Goal: Task Accomplishment & Management: Schedule a visit

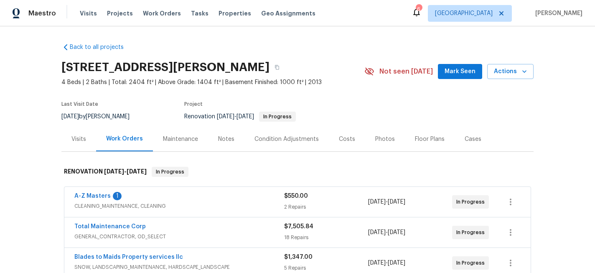
scroll to position [98, 0]
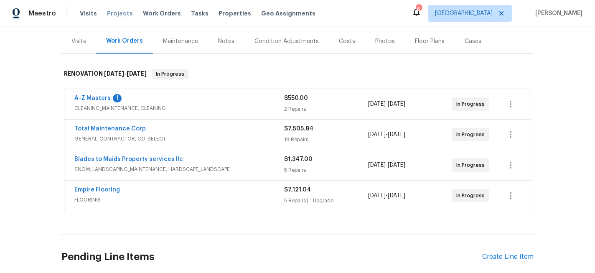
click at [123, 13] on span "Projects" at bounding box center [120, 13] width 26 height 8
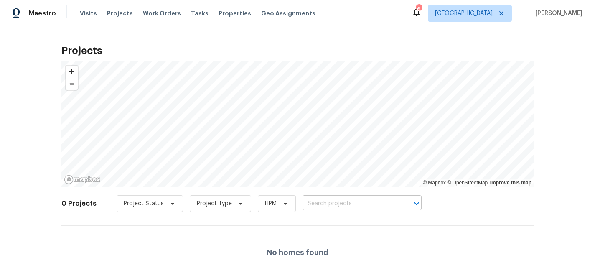
click at [328, 205] on input "text" at bounding box center [351, 203] width 96 height 13
type input "800 125"
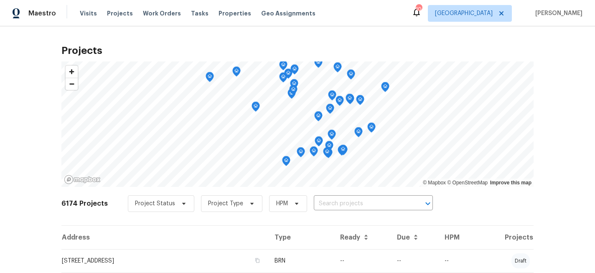
click at [318, 202] on input "text" at bounding box center [362, 203] width 96 height 13
type input "800 125"
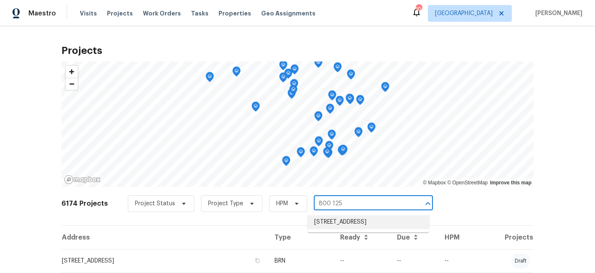
click at [322, 221] on li "[STREET_ADDRESS]" at bounding box center [369, 222] width 122 height 14
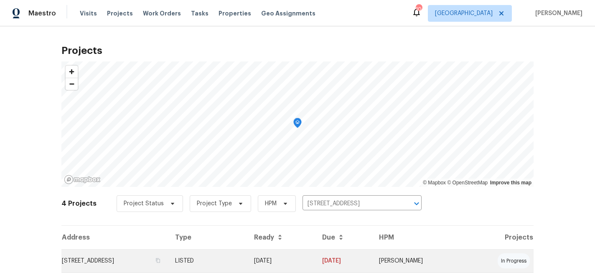
click at [140, 260] on td "[STREET_ADDRESS]" at bounding box center [114, 260] width 107 height 23
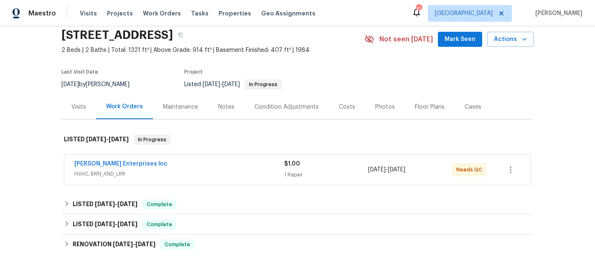
scroll to position [40, 0]
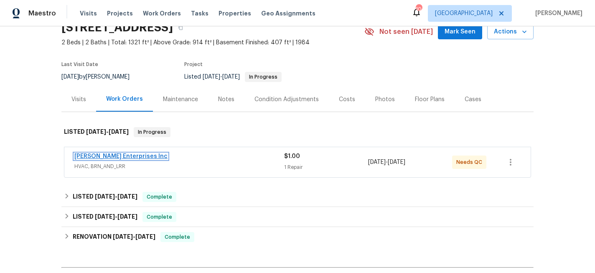
click at [134, 157] on link "[PERSON_NAME] Enterprises Inc" at bounding box center [120, 156] width 93 height 6
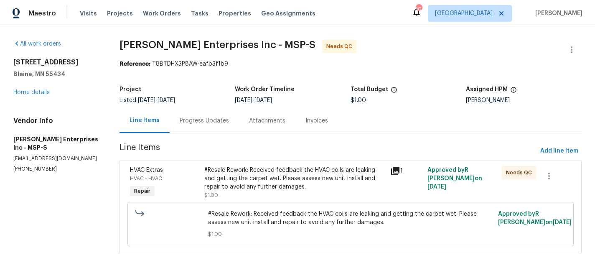
click at [205, 122] on div "Progress Updates" at bounding box center [204, 121] width 49 height 8
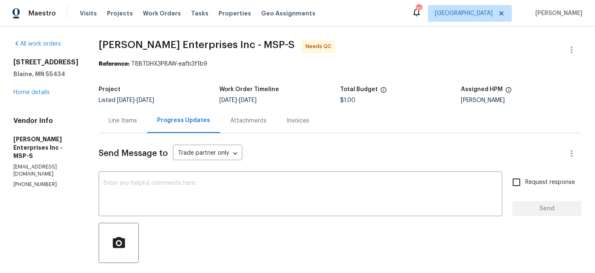
click at [117, 120] on div "Line Items" at bounding box center [123, 121] width 28 height 8
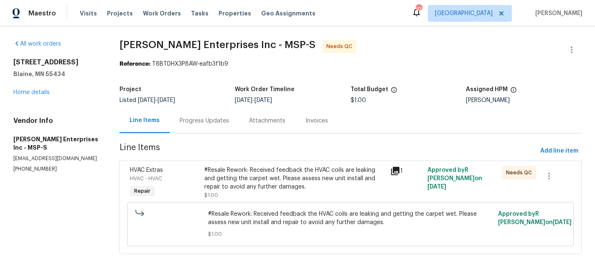
scroll to position [5, 0]
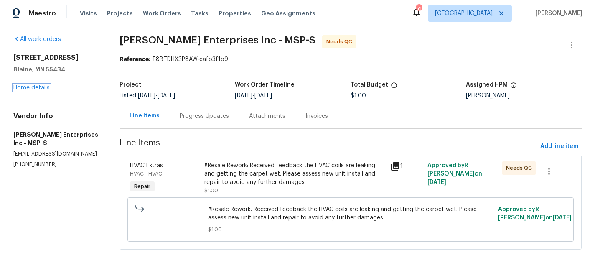
click at [28, 89] on link "Home details" at bounding box center [31, 88] width 36 height 6
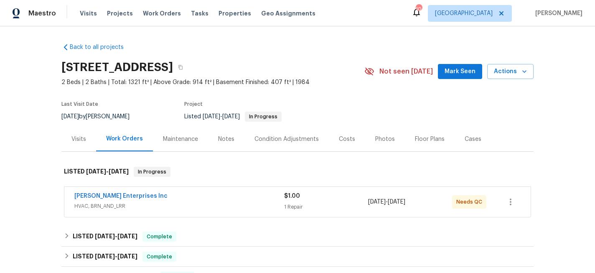
click at [73, 142] on div "Visits" at bounding box center [78, 139] width 15 height 8
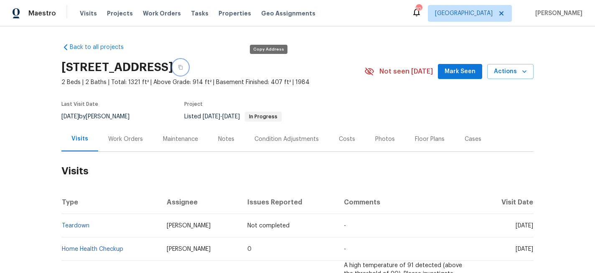
click at [183, 67] on icon "button" at bounding box center [180, 67] width 4 height 5
click at [86, 11] on span "Visits" at bounding box center [88, 13] width 17 height 8
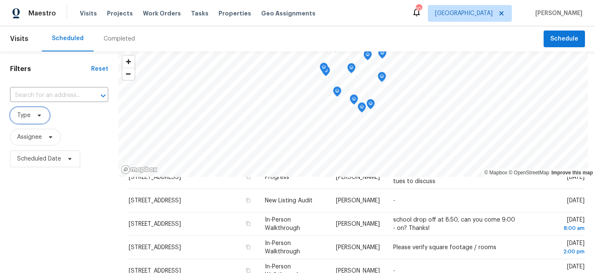
click at [43, 112] on span "Type" at bounding box center [30, 115] width 40 height 17
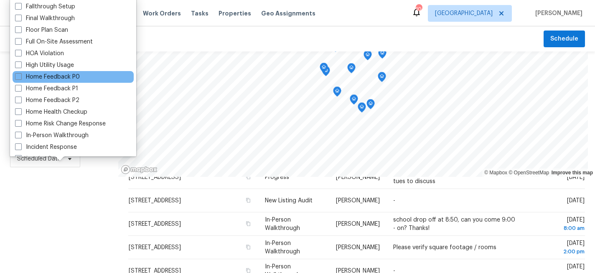
scroll to position [250, 0]
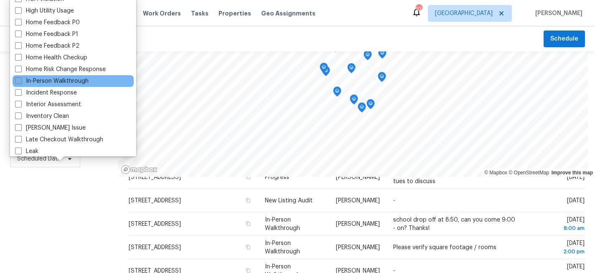
click at [18, 82] on span at bounding box center [18, 80] width 7 height 7
click at [18, 82] on input "In-Person Walkthrough" at bounding box center [17, 79] width 5 height 5
checkbox input "true"
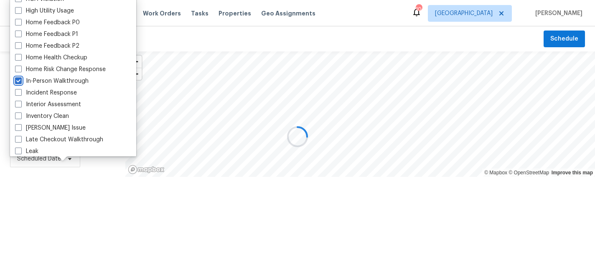
scroll to position [6, 0]
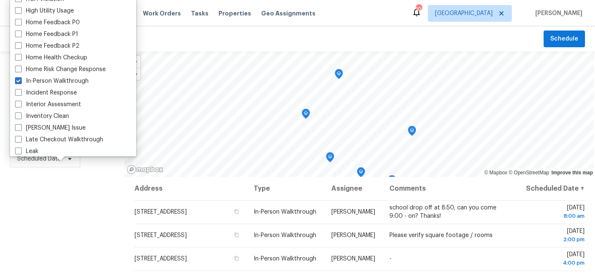
click at [67, 217] on div "Filters Reset ​ In-Person Walkthrough Assignee Scheduled Date" at bounding box center [62, 223] width 124 height 344
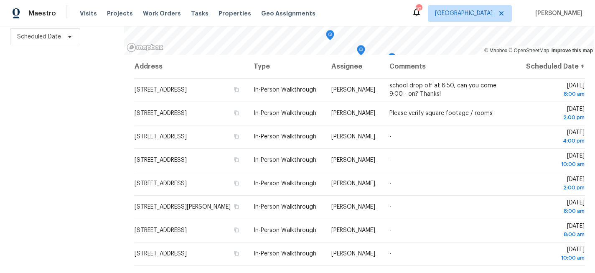
scroll to position [0, 0]
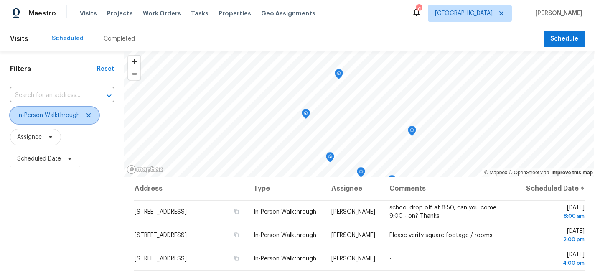
click at [87, 115] on icon at bounding box center [89, 115] width 4 height 4
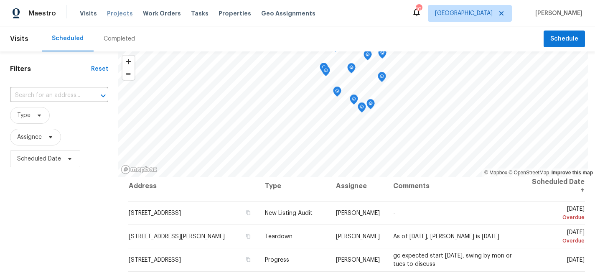
click at [113, 12] on span "Projects" at bounding box center [120, 13] width 26 height 8
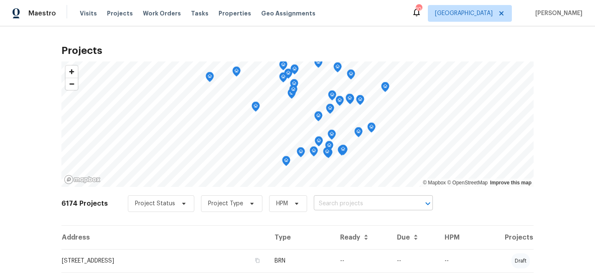
click at [349, 204] on input "text" at bounding box center [362, 203] width 96 height 13
type input "800 125"
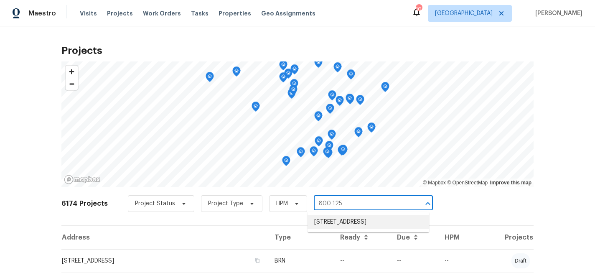
click at [349, 224] on li "800 125th Ln NE, Blaine, MN 55434" at bounding box center [369, 222] width 122 height 14
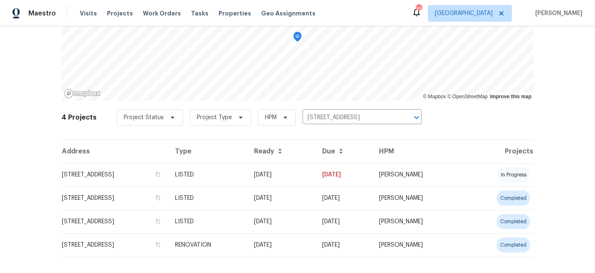
scroll to position [97, 0]
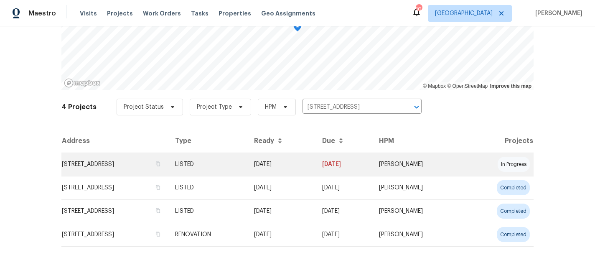
click at [130, 161] on td "800 125th Ln NE, Blaine, MN 55434" at bounding box center [114, 164] width 107 height 23
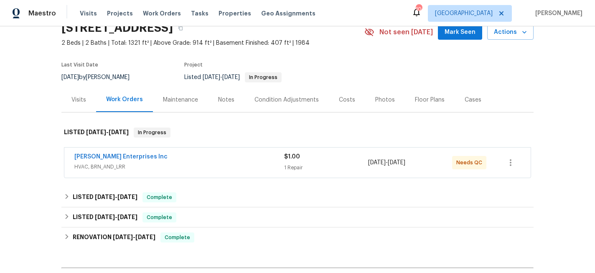
scroll to position [41, 0]
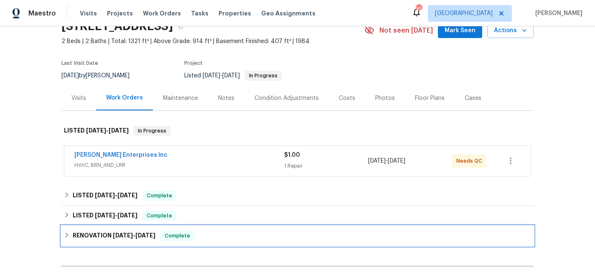
click at [66, 233] on icon at bounding box center [67, 234] width 3 height 5
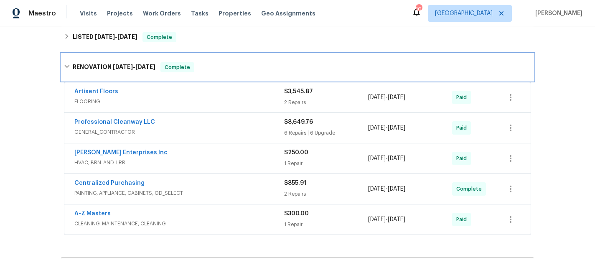
scroll to position [0, 0]
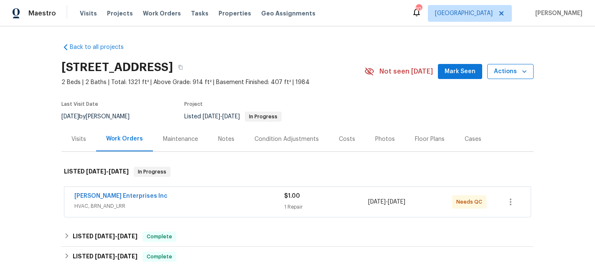
click at [503, 68] on span "Actions" at bounding box center [510, 71] width 33 height 10
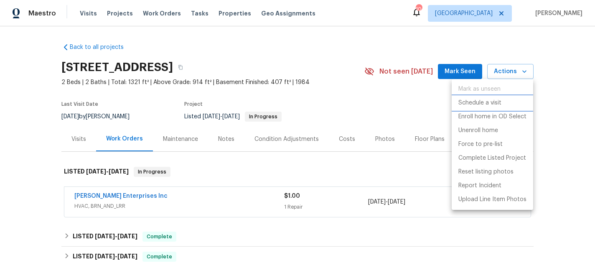
click at [490, 99] on p "Schedule a visit" at bounding box center [480, 103] width 43 height 9
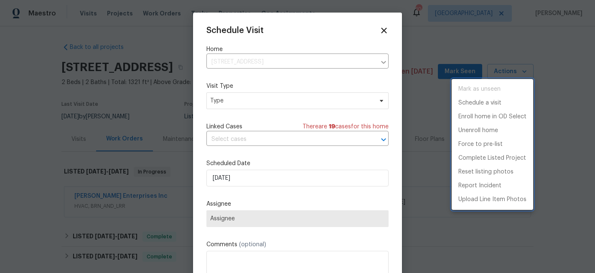
click at [241, 105] on div at bounding box center [297, 136] width 595 height 273
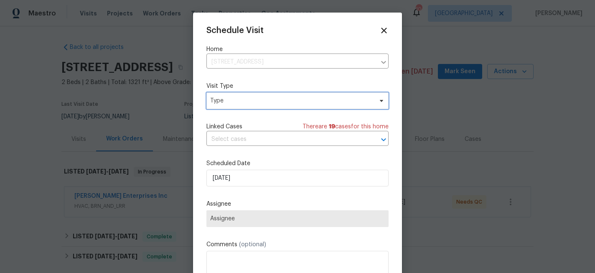
click at [241, 103] on span "Type" at bounding box center [291, 101] width 163 height 8
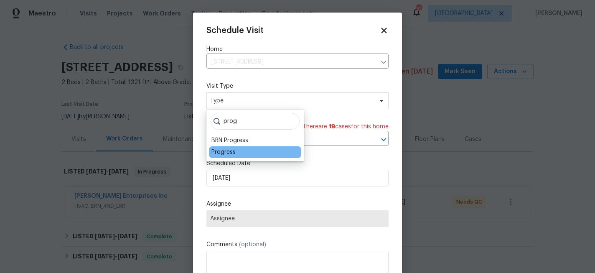
type input "prog"
click at [229, 152] on div "Progress" at bounding box center [224, 152] width 24 height 8
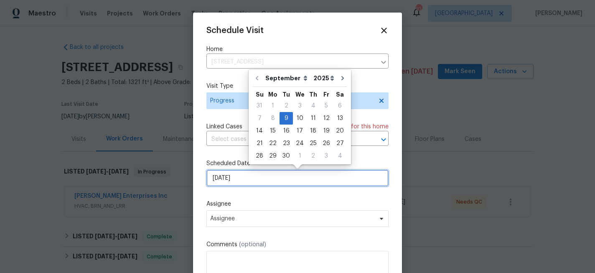
click at [260, 182] on input "9/9/2025" at bounding box center [298, 178] width 182 height 17
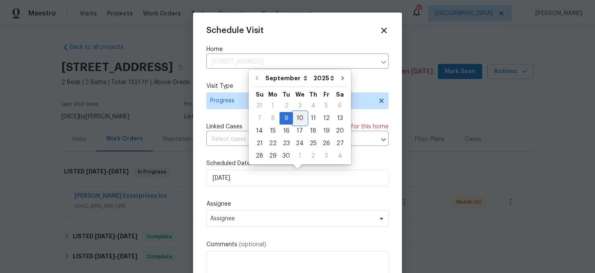
click at [298, 120] on div "10" at bounding box center [300, 118] width 14 height 12
type input "[DATE]"
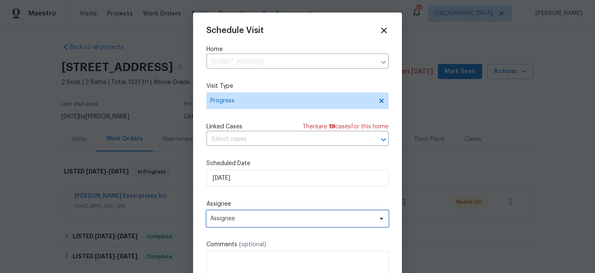
click at [260, 217] on span "Assignee" at bounding box center [292, 218] width 164 height 7
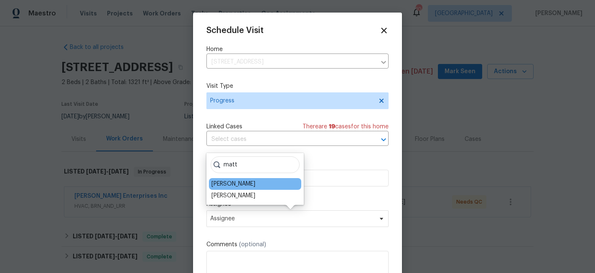
type input "matt"
click at [241, 181] on div "[PERSON_NAME]" at bounding box center [234, 184] width 44 height 8
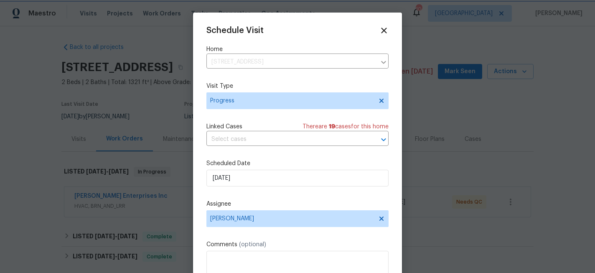
scroll to position [15, 0]
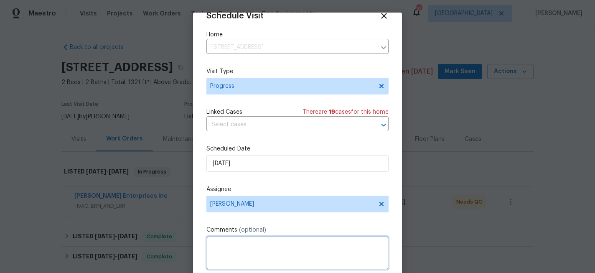
click at [243, 243] on textarea at bounding box center [298, 252] width 182 height 33
click at [283, 242] on textarea "check if carpet is wet per request" at bounding box center [298, 252] width 182 height 33
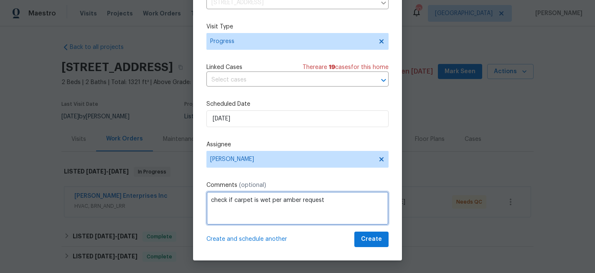
type textarea "check if carpet is wet per amber request"
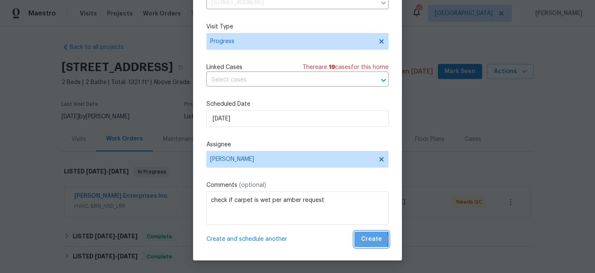
click at [359, 240] on button "Create" at bounding box center [371, 239] width 34 height 15
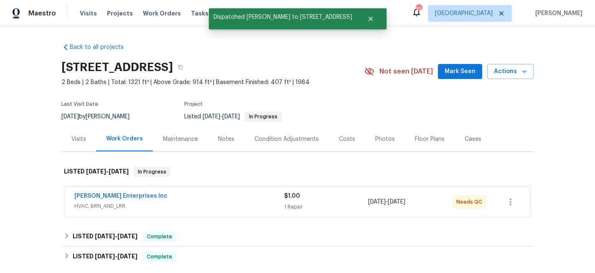
scroll to position [0, 0]
click at [388, 140] on div "Photos" at bounding box center [385, 139] width 20 height 8
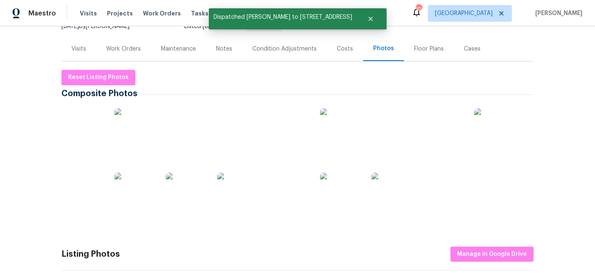
scroll to position [103, 0]
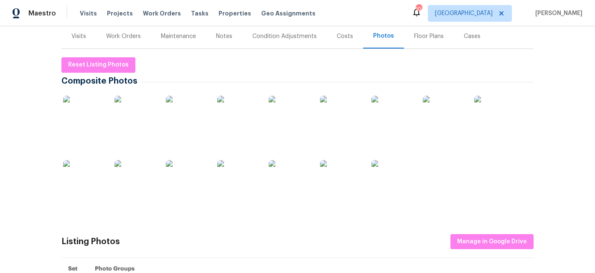
click at [248, 135] on img at bounding box center [238, 117] width 42 height 42
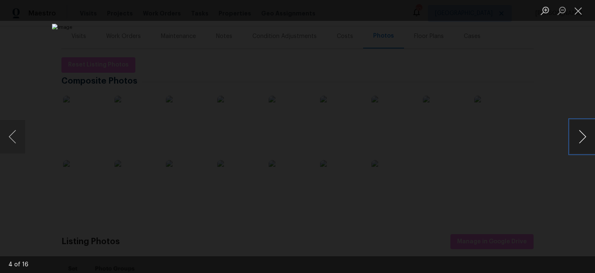
click at [581, 134] on button "Next image" at bounding box center [582, 136] width 25 height 33
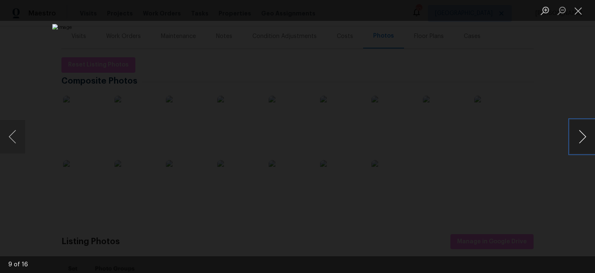
click at [581, 134] on button "Next image" at bounding box center [582, 136] width 25 height 33
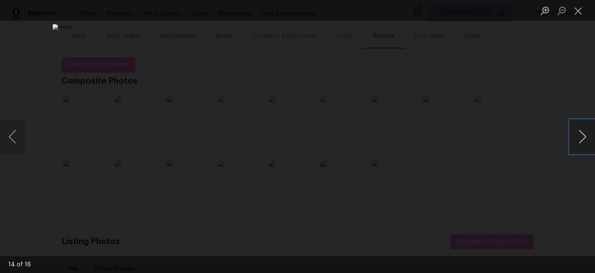
click at [581, 134] on button "Next image" at bounding box center [582, 136] width 25 height 33
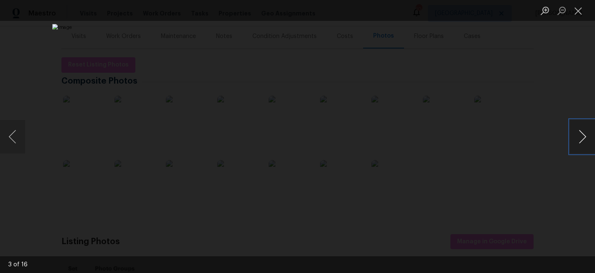
click at [581, 134] on button "Next image" at bounding box center [582, 136] width 25 height 33
click at [576, 16] on button "Close lightbox" at bounding box center [578, 10] width 17 height 15
